Goal: Transaction & Acquisition: Obtain resource

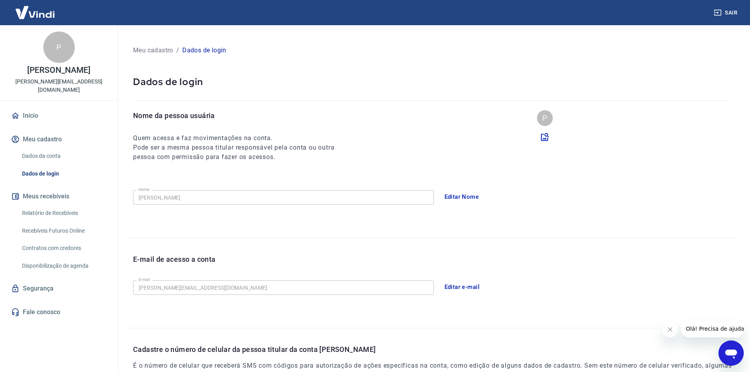
click at [60, 205] on link "Relatório de Recebíveis" at bounding box center [63, 213] width 89 height 16
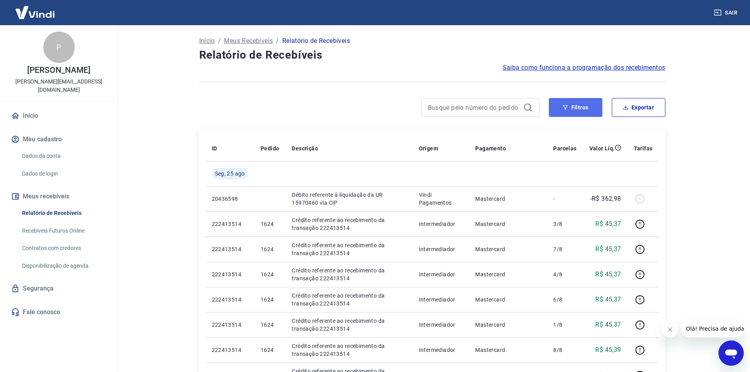
click at [583, 104] on button "Filtros" at bounding box center [576, 107] width 54 height 19
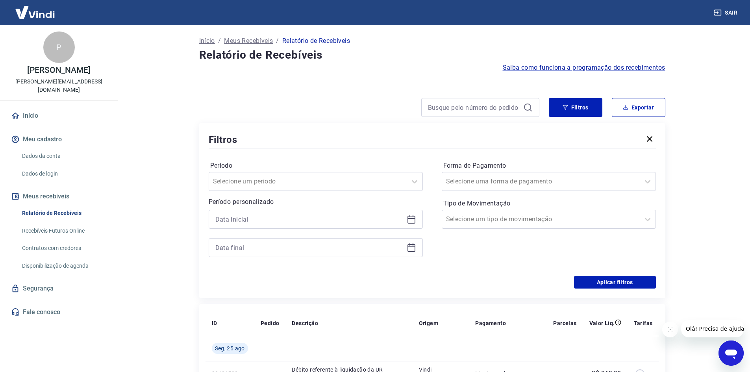
click at [251, 227] on div at bounding box center [316, 219] width 214 height 19
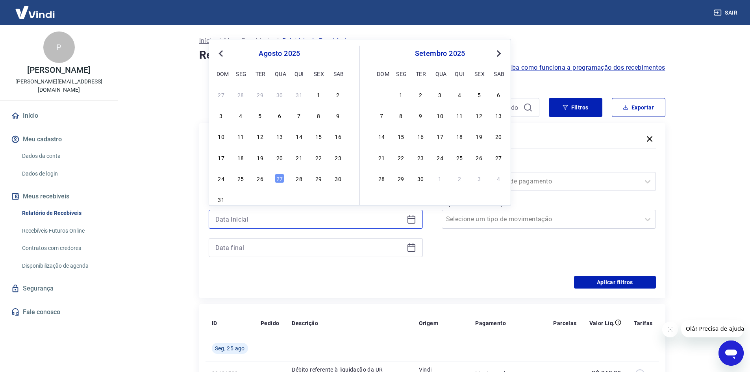
drag, startPoint x: 248, startPoint y: 223, endPoint x: 241, endPoint y: 197, distance: 26.2
click at [248, 221] on input at bounding box center [309, 220] width 188 height 12
type input "[DATE]"
click at [318, 93] on div "1" at bounding box center [318, 94] width 9 height 9
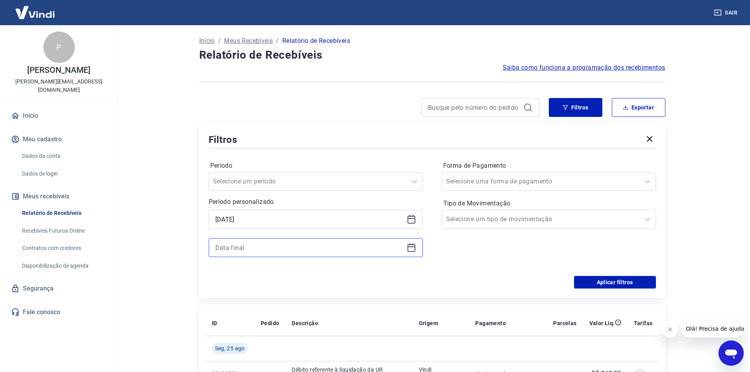
click at [272, 247] on input at bounding box center [309, 248] width 188 height 12
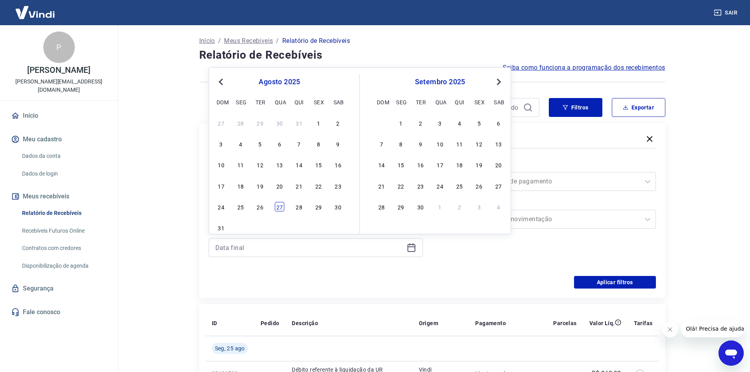
click at [280, 211] on div "27" at bounding box center [279, 206] width 9 height 9
type input "[DATE]"
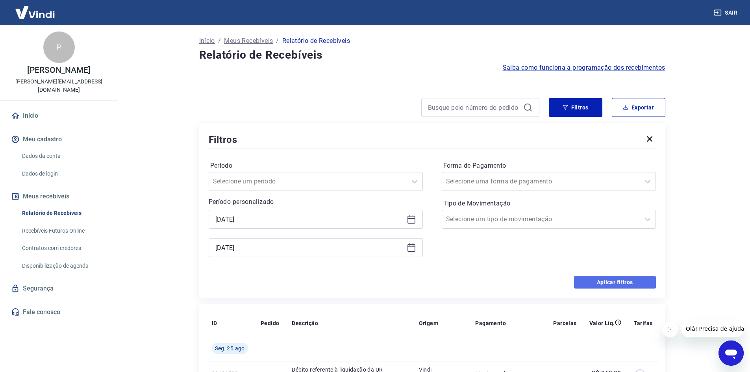
click at [620, 282] on button "Aplicar filtros" at bounding box center [615, 282] width 82 height 13
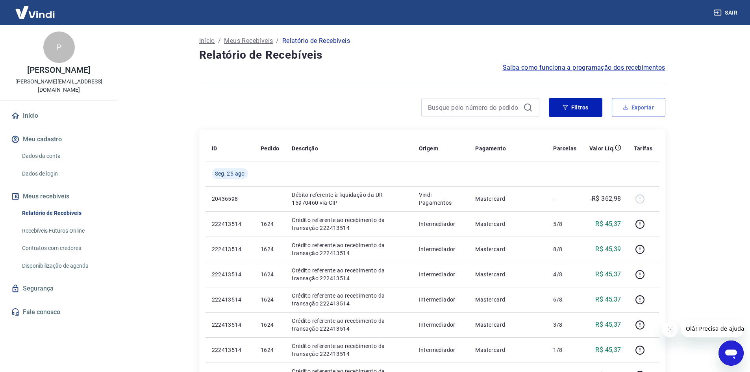
click at [637, 104] on button "Exportar" at bounding box center [639, 107] width 54 height 19
type input "[DATE]"
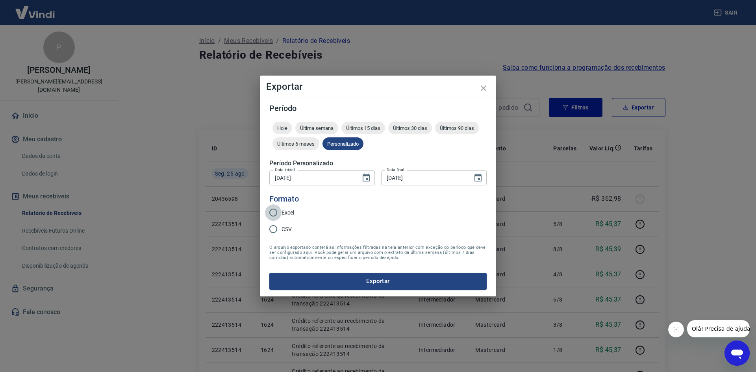
click at [275, 213] on input "Excel" at bounding box center [273, 212] width 17 height 17
radio input "true"
click at [347, 274] on button "Exportar" at bounding box center [377, 281] width 217 height 17
